Goal: Task Accomplishment & Management: Use online tool/utility

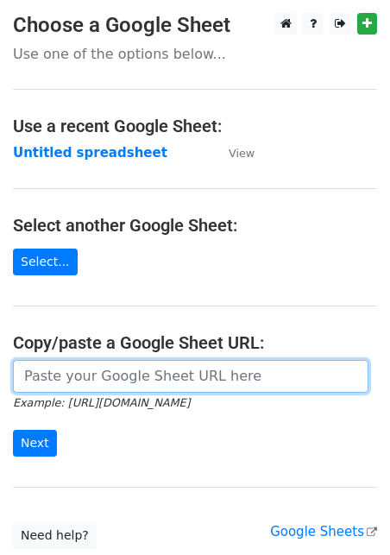
click at [72, 364] on input "url" at bounding box center [191, 376] width 356 height 33
paste input "[URL][DOMAIN_NAME]"
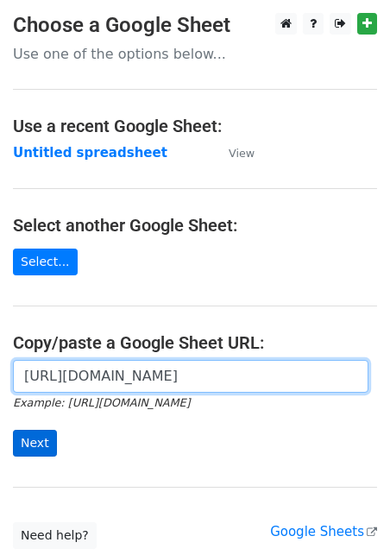
type input "[URL][DOMAIN_NAME]"
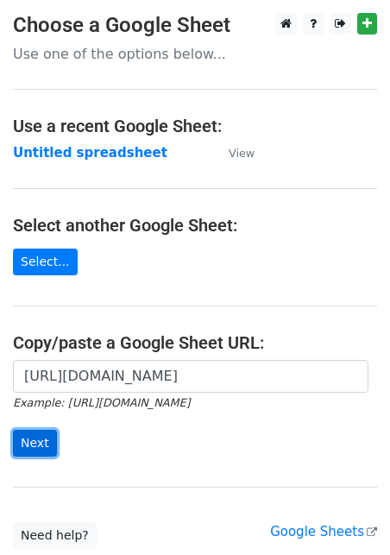
click at [40, 443] on input "Next" at bounding box center [35, 443] width 44 height 27
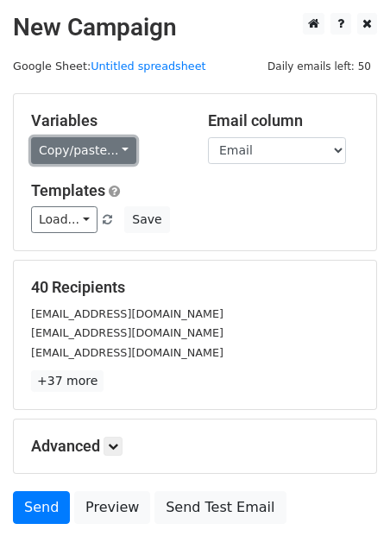
click at [77, 155] on link "Copy/paste..." at bounding box center [83, 150] width 105 height 27
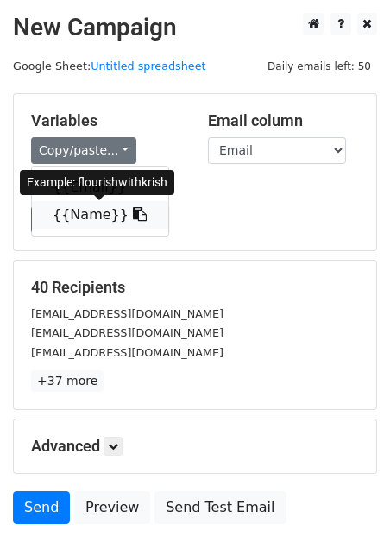
click at [95, 216] on link "{{Name}}" at bounding box center [100, 215] width 136 height 28
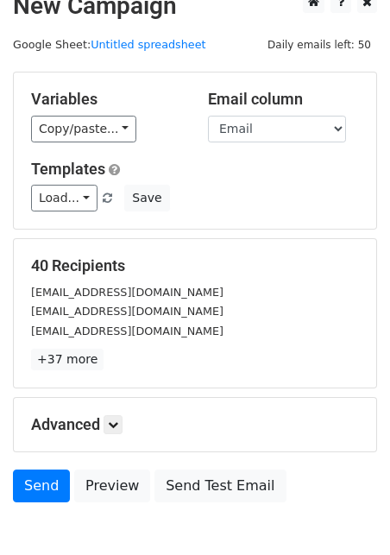
scroll to position [24, 0]
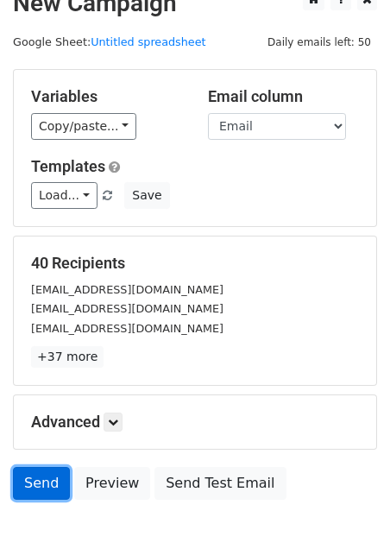
click at [40, 491] on link "Send" at bounding box center [41, 483] width 57 height 33
